Goal: Task Accomplishment & Management: Complete application form

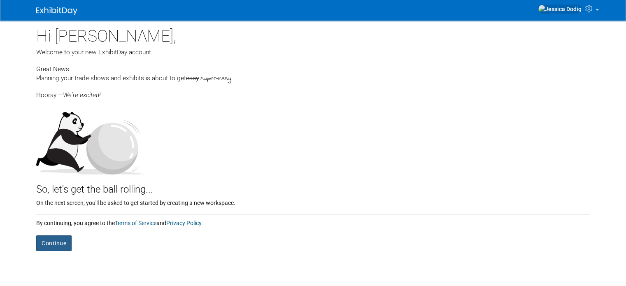
click at [46, 249] on button "Continue" at bounding box center [53, 243] width 35 height 16
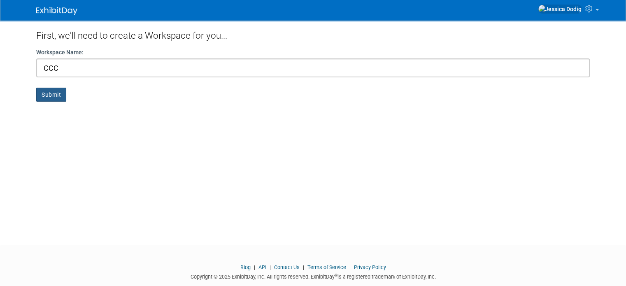
type input "CCC"
click at [46, 93] on button "Submit" at bounding box center [51, 95] width 30 height 14
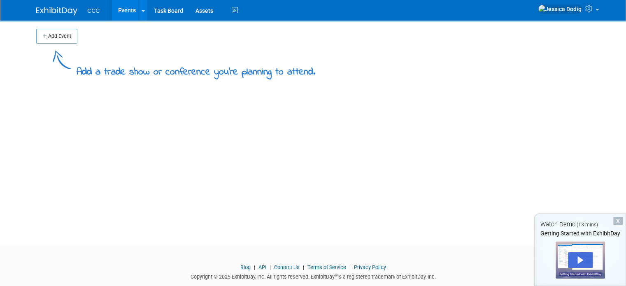
click at [616, 221] on div "X" at bounding box center [617, 221] width 9 height 8
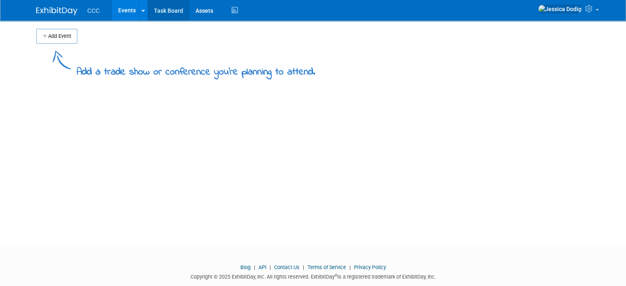
click at [163, 13] on link "Task Board" at bounding box center [169, 10] width 42 height 21
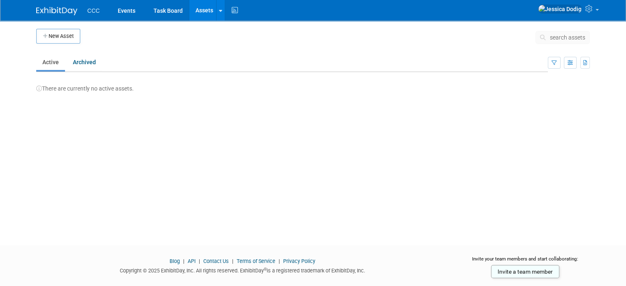
click at [94, 10] on li "CCC" at bounding box center [99, 8] width 24 height 12
click at [122, 15] on link "Events" at bounding box center [127, 10] width 30 height 21
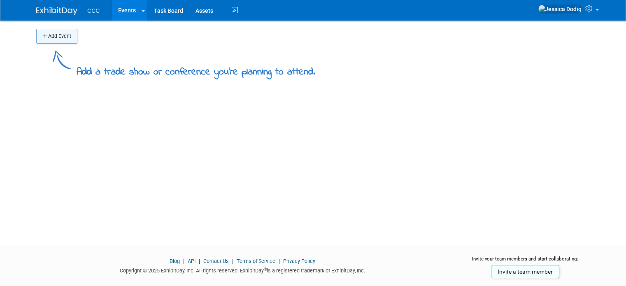
click at [58, 35] on button "Add Event" at bounding box center [56, 36] width 41 height 15
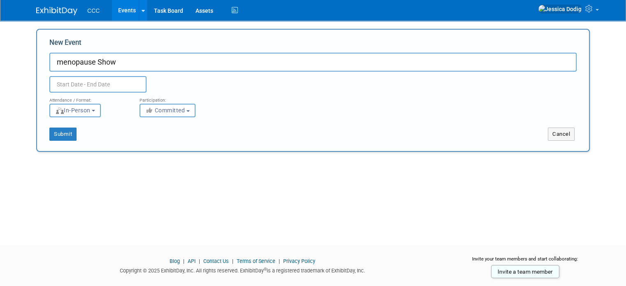
click at [55, 62] on input "menopause Show" at bounding box center [312, 62] width 527 height 19
type input "Menopause Show"
click at [60, 136] on button "Submit" at bounding box center [62, 134] width 27 height 13
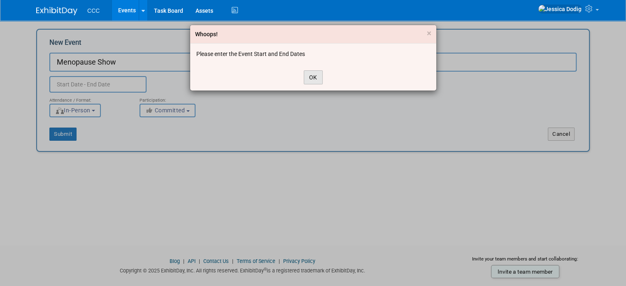
click at [317, 75] on button "OK" at bounding box center [313, 77] width 19 height 14
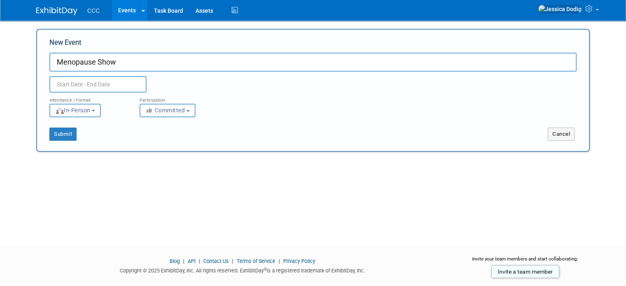
click at [114, 79] on input "text" at bounding box center [97, 84] width 97 height 16
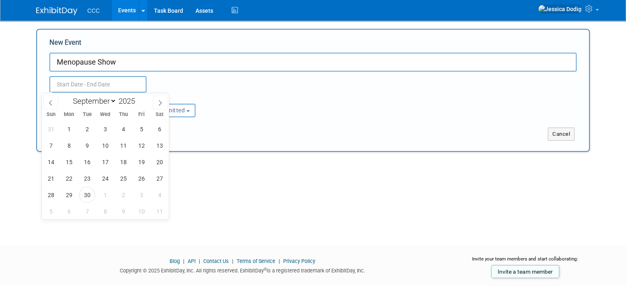
click at [151, 104] on div "January February March April May June July August September October November De…" at bounding box center [105, 100] width 95 height 14
click at [155, 104] on span at bounding box center [160, 103] width 15 height 14
select select "9"
click at [160, 160] on span "18" at bounding box center [159, 162] width 16 height 16
click at [45, 179] on span "19" at bounding box center [51, 178] width 16 height 16
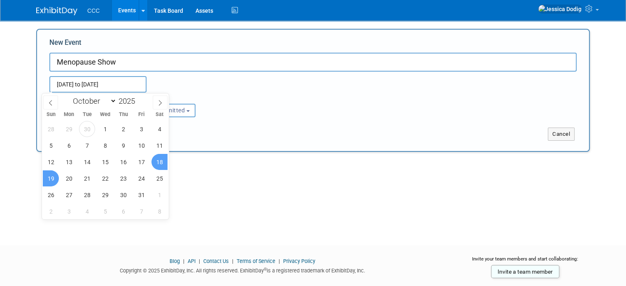
type input "Oct 18, 2025 to Oct 19, 2025"
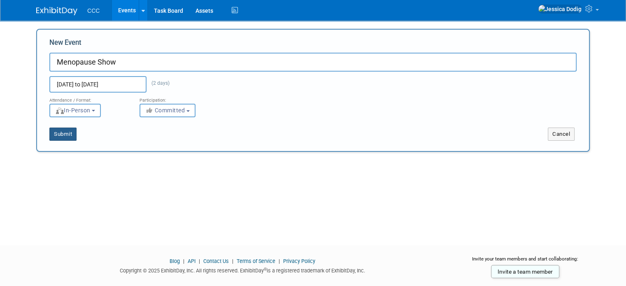
click at [52, 134] on button "Submit" at bounding box center [62, 134] width 27 height 13
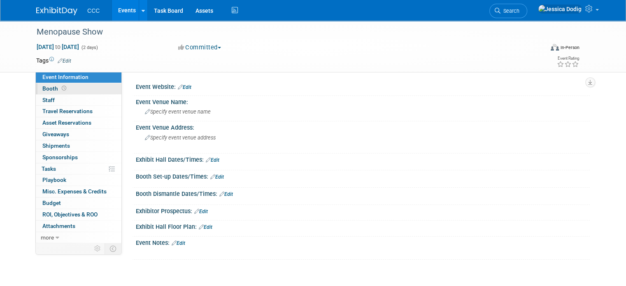
click at [44, 86] on span "Booth" at bounding box center [55, 88] width 26 height 7
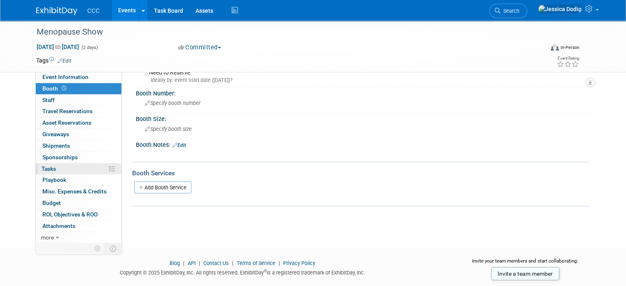
scroll to position [27, 0]
click at [43, 235] on span "more" at bounding box center [47, 237] width 13 height 7
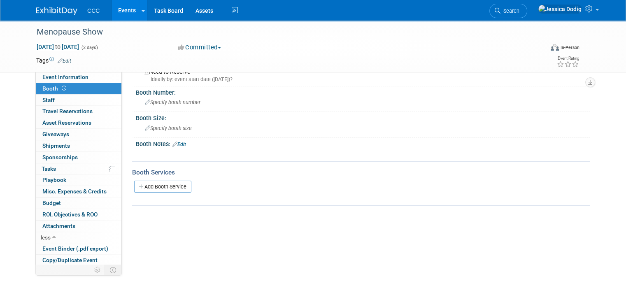
scroll to position [0, 0]
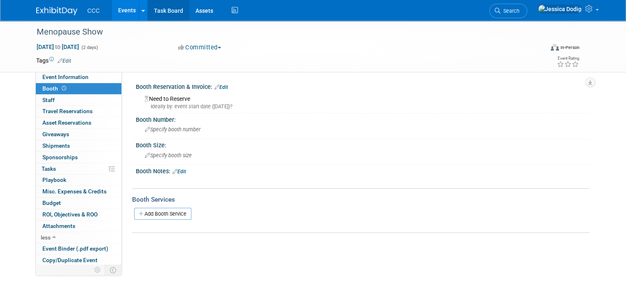
click at [150, 11] on link "Task Board" at bounding box center [169, 10] width 42 height 21
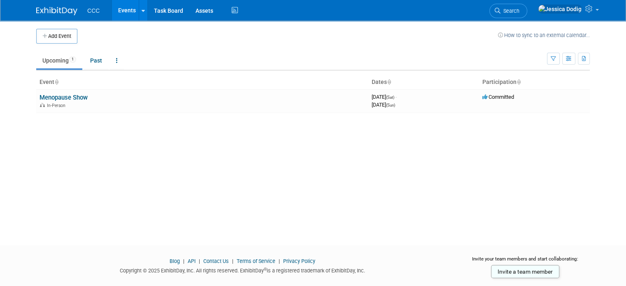
click at [89, 12] on span "CCC" at bounding box center [93, 10] width 12 height 7
click at [193, 14] on link "Assets" at bounding box center [204, 10] width 30 height 21
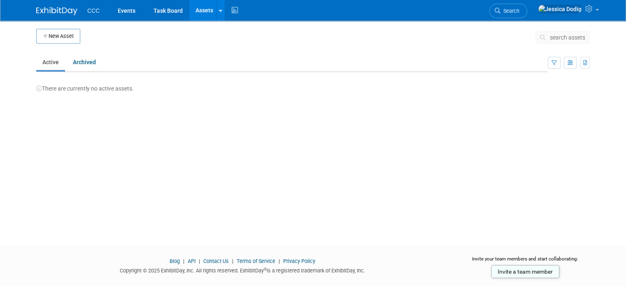
click at [88, 10] on span "CCC" at bounding box center [93, 10] width 12 height 7
click at [55, 9] on img at bounding box center [56, 11] width 41 height 8
